Goal: Information Seeking & Learning: Learn about a topic

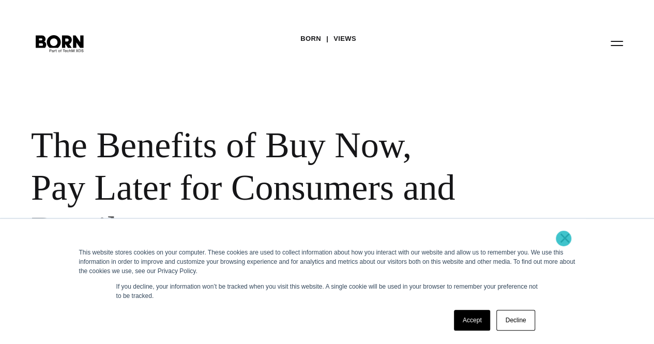
click at [566, 238] on link "×" at bounding box center [565, 237] width 12 height 9
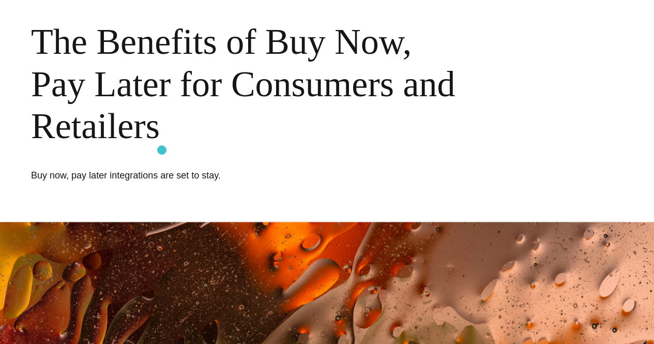
drag, startPoint x: 204, startPoint y: 151, endPoint x: 120, endPoint y: 135, distance: 85.8
click at [120, 139] on div "BORN Views The Benefits of Buy Now, Pay Later for Consumers and Retailers Buy n…" at bounding box center [327, 59] width 654 height 325
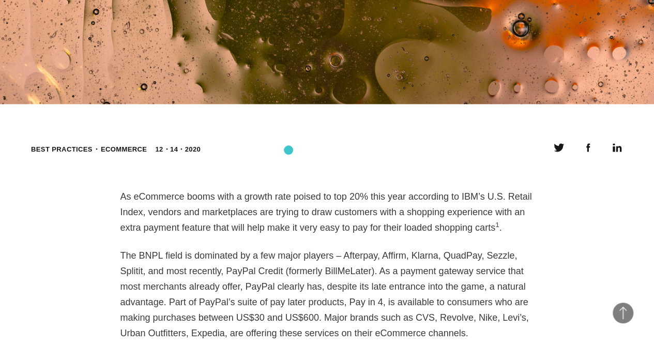
scroll to position [672, 0]
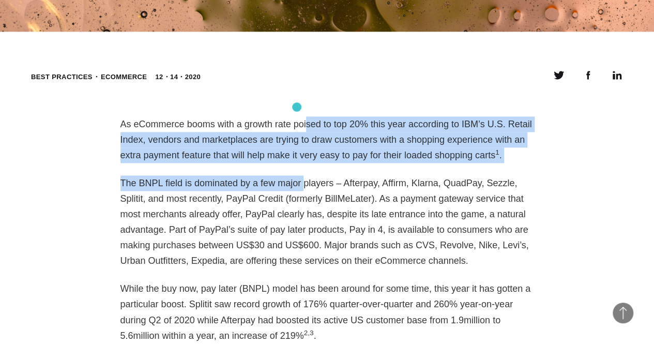
drag, startPoint x: 292, startPoint y: 147, endPoint x: 297, endPoint y: 107, distance: 40.1
click at [297, 116] on p "As eCommerce booms with a growth rate poised to top 20% this year according to …" at bounding box center [326, 139] width 413 height 47
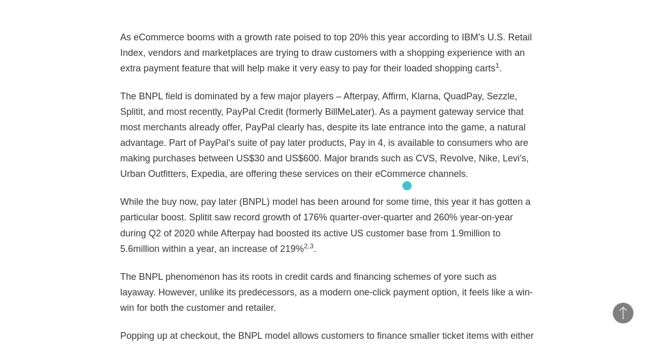
scroll to position [775, 0]
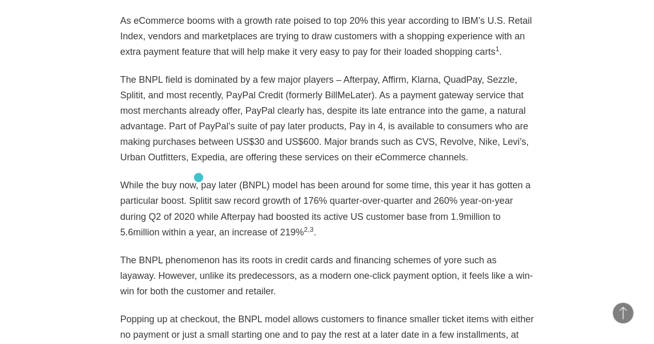
click at [198, 177] on p "While the buy now, pay later (BNPL) model has been around for some time, this y…" at bounding box center [326, 208] width 413 height 62
click at [199, 177] on p "While the buy now, pay later (BNPL) model has been around for some time, this y…" at bounding box center [326, 208] width 413 height 62
click at [304, 177] on p "While the buy now, pay later (BNPL) model has been around for some time, this y…" at bounding box center [326, 208] width 413 height 62
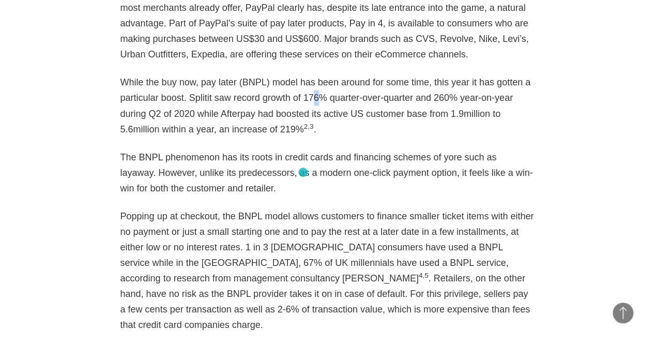
scroll to position [879, 0]
drag, startPoint x: 302, startPoint y: 166, endPoint x: 291, endPoint y: 108, distance: 58.9
click at [291, 108] on p "While the buy now, pay later (BNPL) model has been around for some time, this y…" at bounding box center [326, 105] width 413 height 62
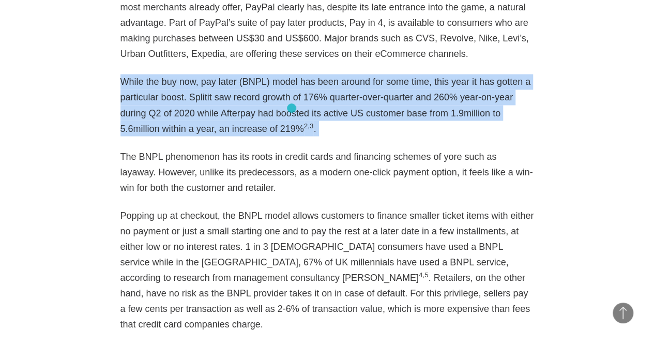
click at [291, 108] on p "While the buy now, pay later (BNPL) model has been around for some time, this y…" at bounding box center [326, 105] width 413 height 62
click at [291, 109] on p "While the buy now, pay later (BNPL) model has been around for some time, this y…" at bounding box center [326, 105] width 413 height 62
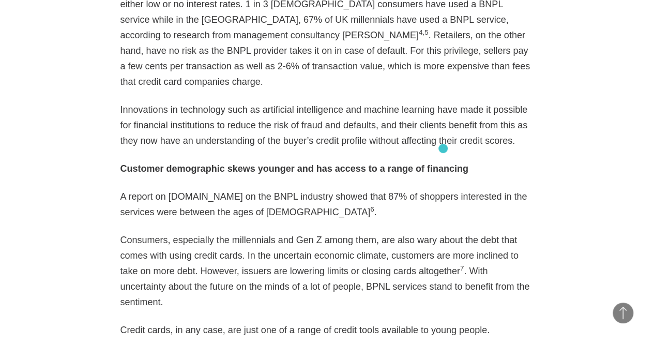
scroll to position [1137, 0]
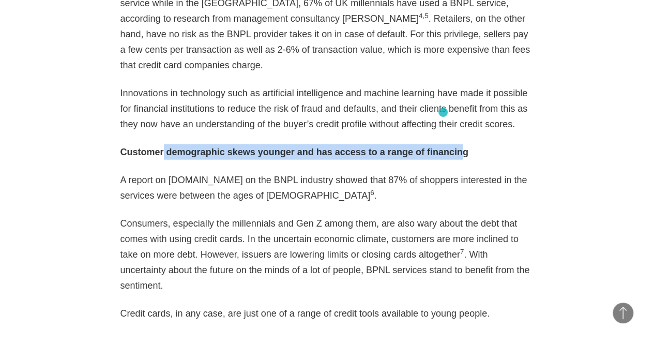
drag, startPoint x: 162, startPoint y: 113, endPoint x: 443, endPoint y: 112, distance: 281.1
click at [443, 147] on strong "Customer demographic skews younger and has access to a range of financing" at bounding box center [294, 152] width 348 height 10
drag, startPoint x: 443, startPoint y: 112, endPoint x: 134, endPoint y: 110, distance: 309.1
click at [134, 147] on strong "Customer demographic skews younger and has access to a range of financing" at bounding box center [294, 152] width 348 height 10
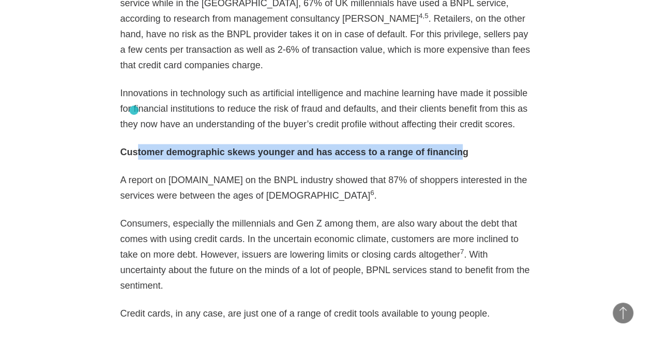
click at [134, 147] on strong "Customer demographic skews younger and has access to a range of financing" at bounding box center [294, 152] width 348 height 10
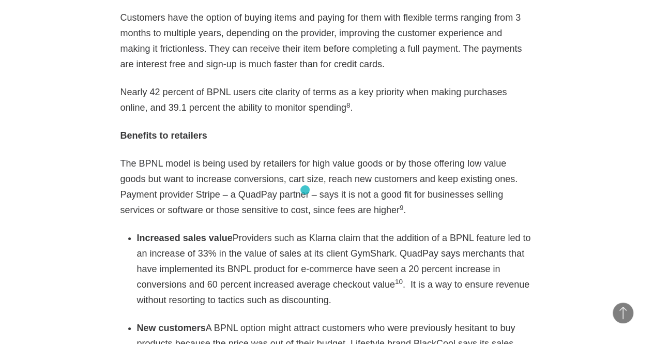
scroll to position [1602, 0]
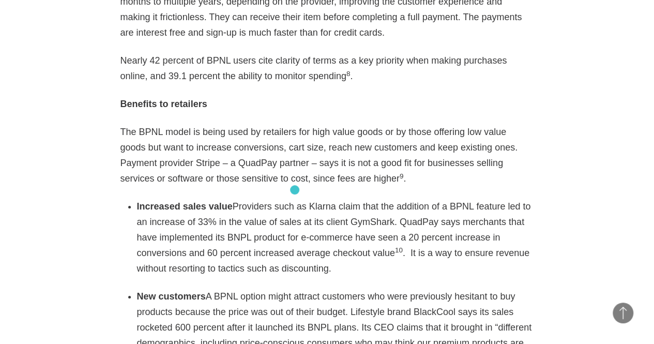
drag, startPoint x: 295, startPoint y: 214, endPoint x: 295, endPoint y: 190, distance: 24.8
click at [295, 198] on li "Increased sales value Providers such as Klarna claim that the addition of a BPN…" at bounding box center [335, 237] width 397 height 78
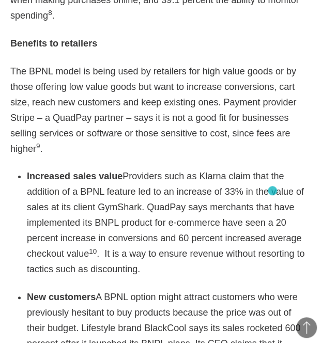
scroll to position [1809, 0]
